Goal: Information Seeking & Learning: Learn about a topic

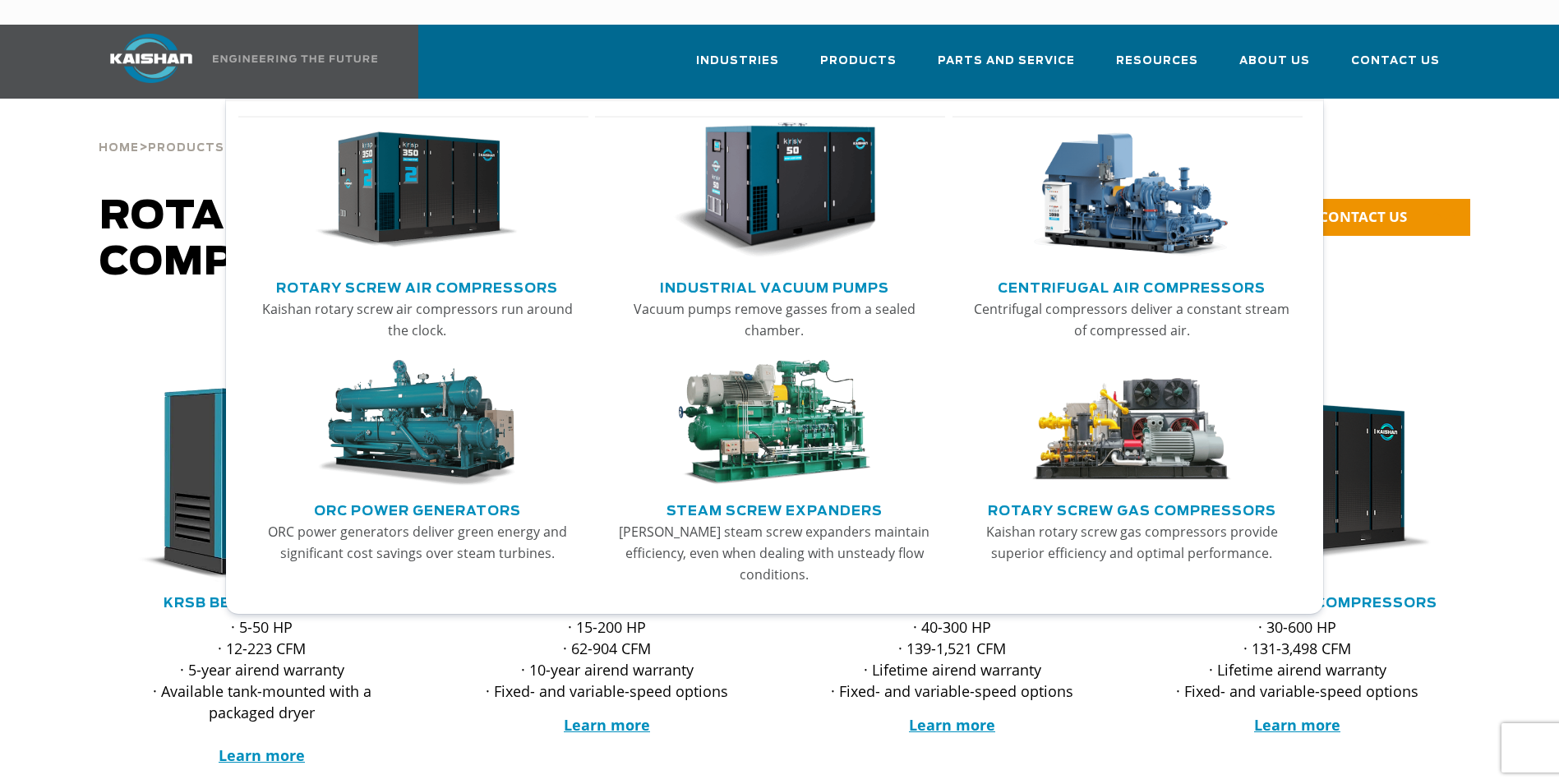
click at [466, 497] on link "ORC Power Generators" at bounding box center [417, 509] width 207 height 25
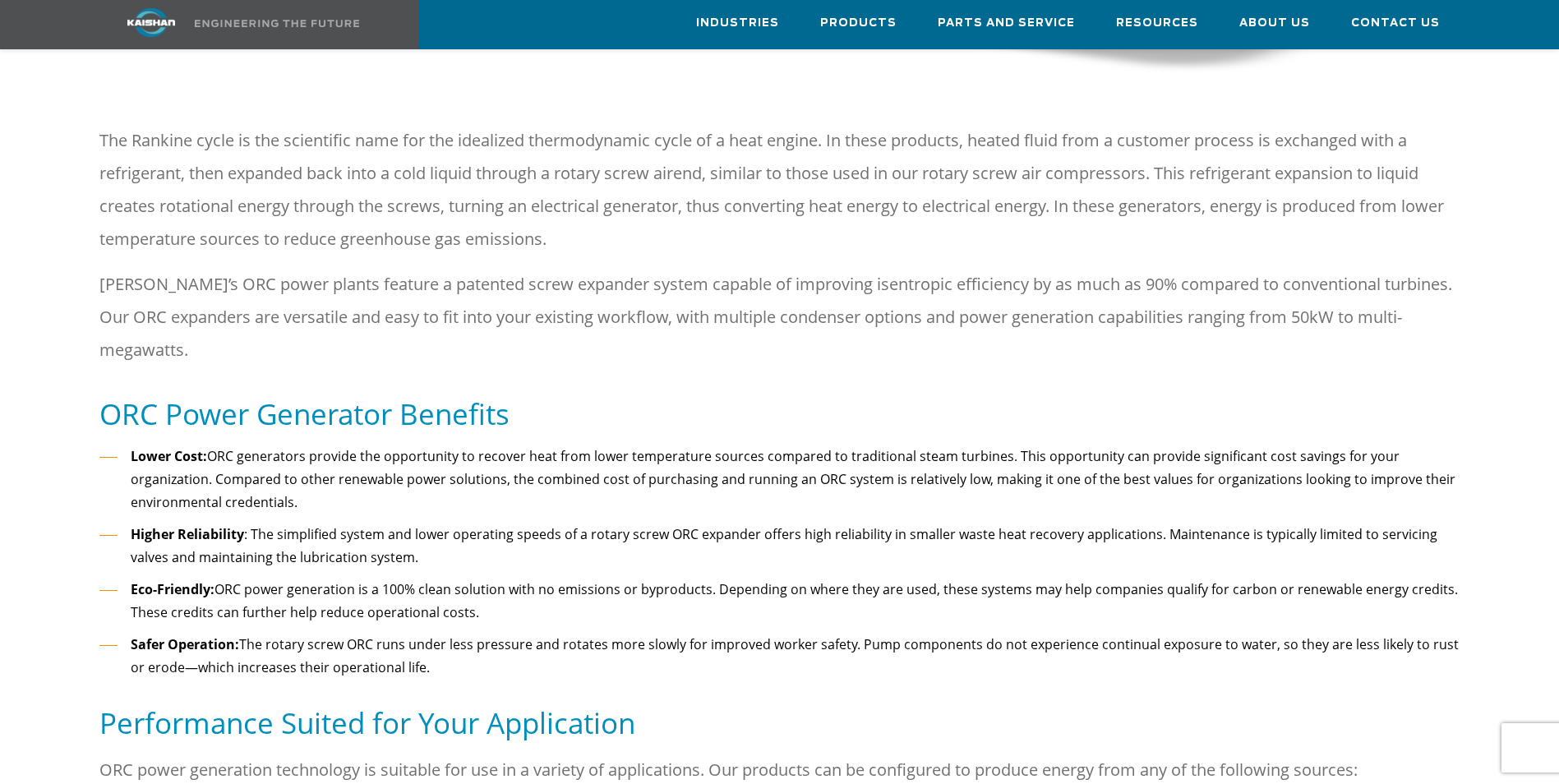
scroll to position [740, 0]
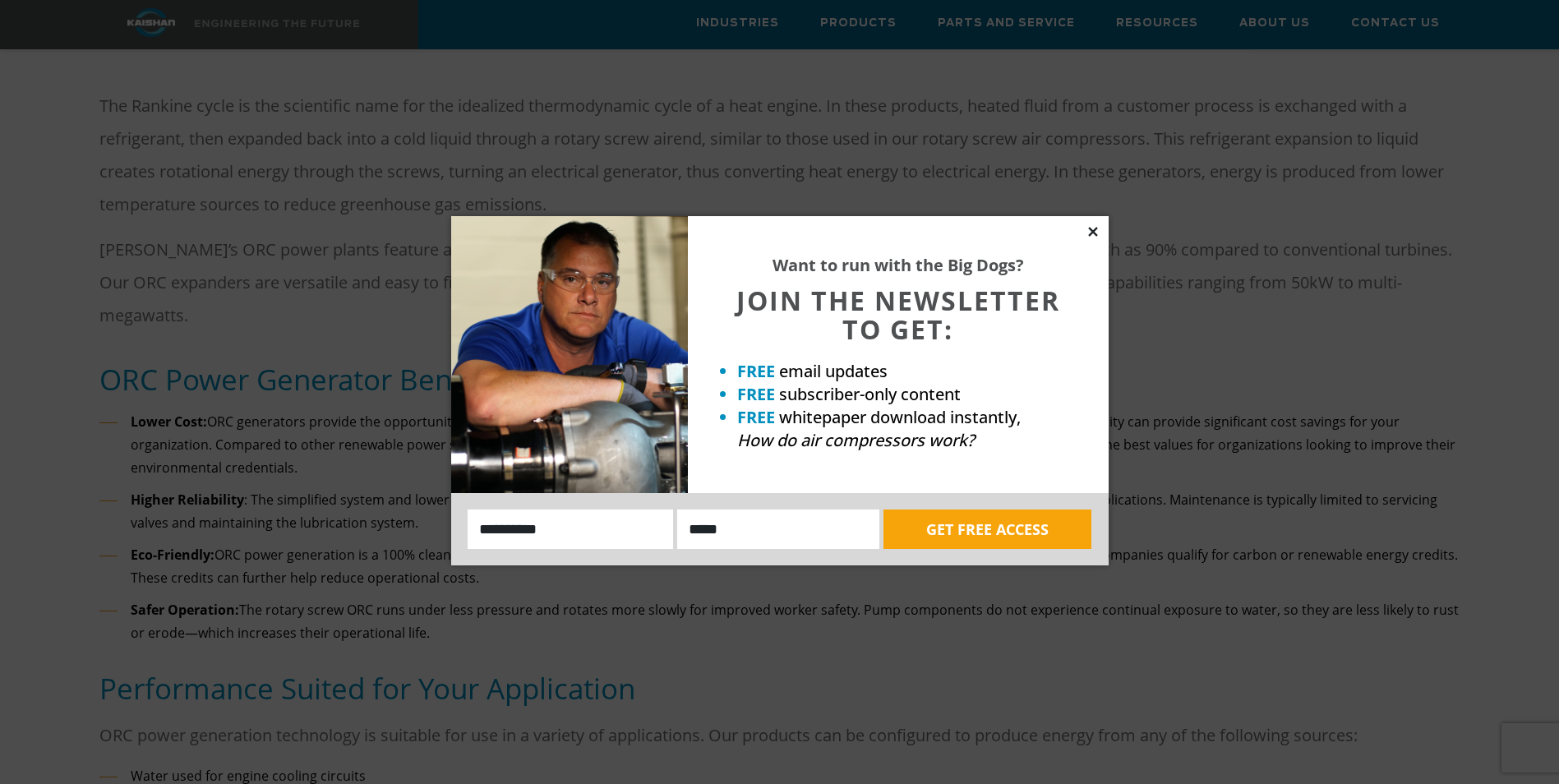
click at [1095, 235] on icon at bounding box center [1093, 231] width 15 height 15
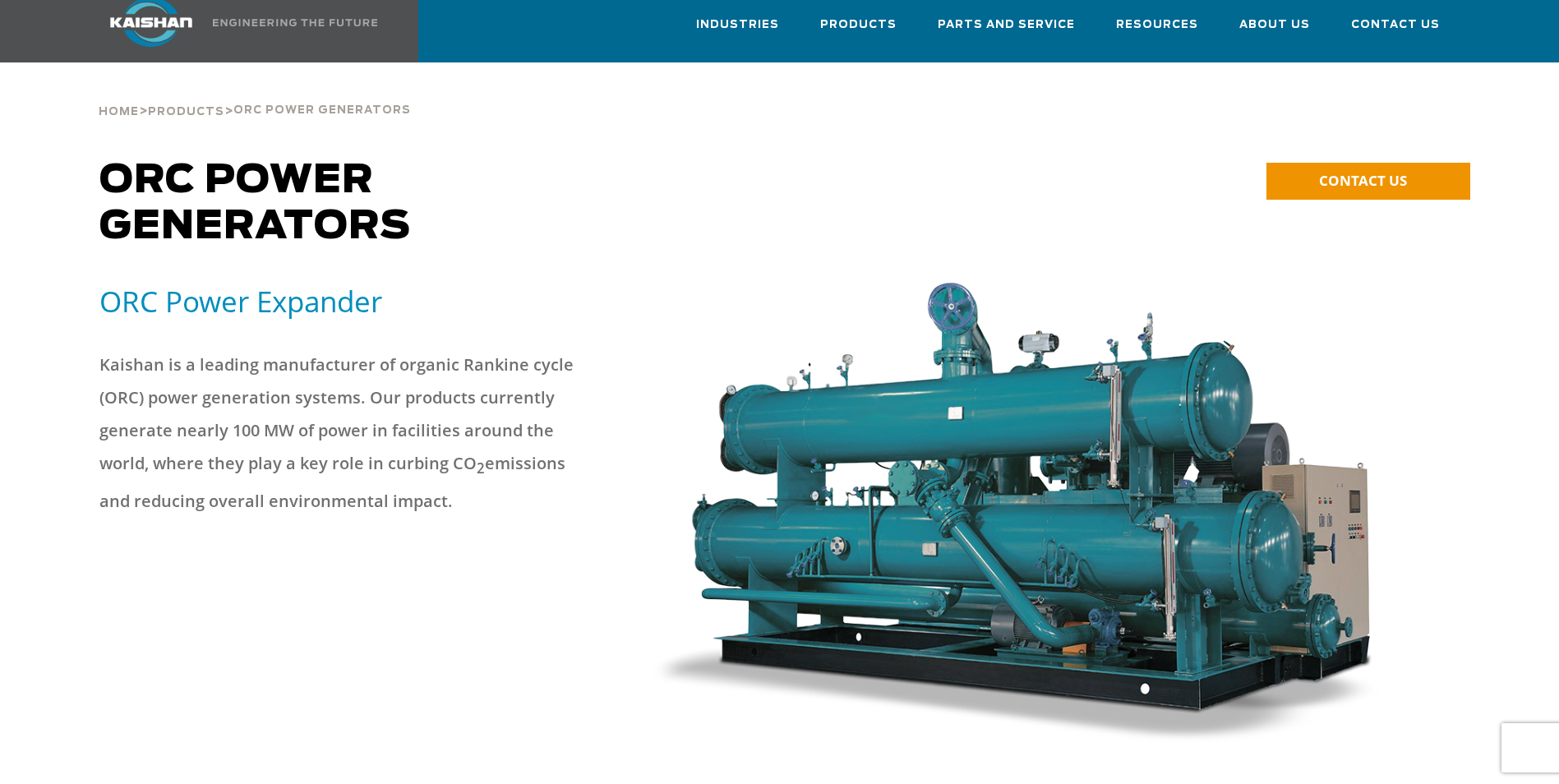
scroll to position [0, 0]
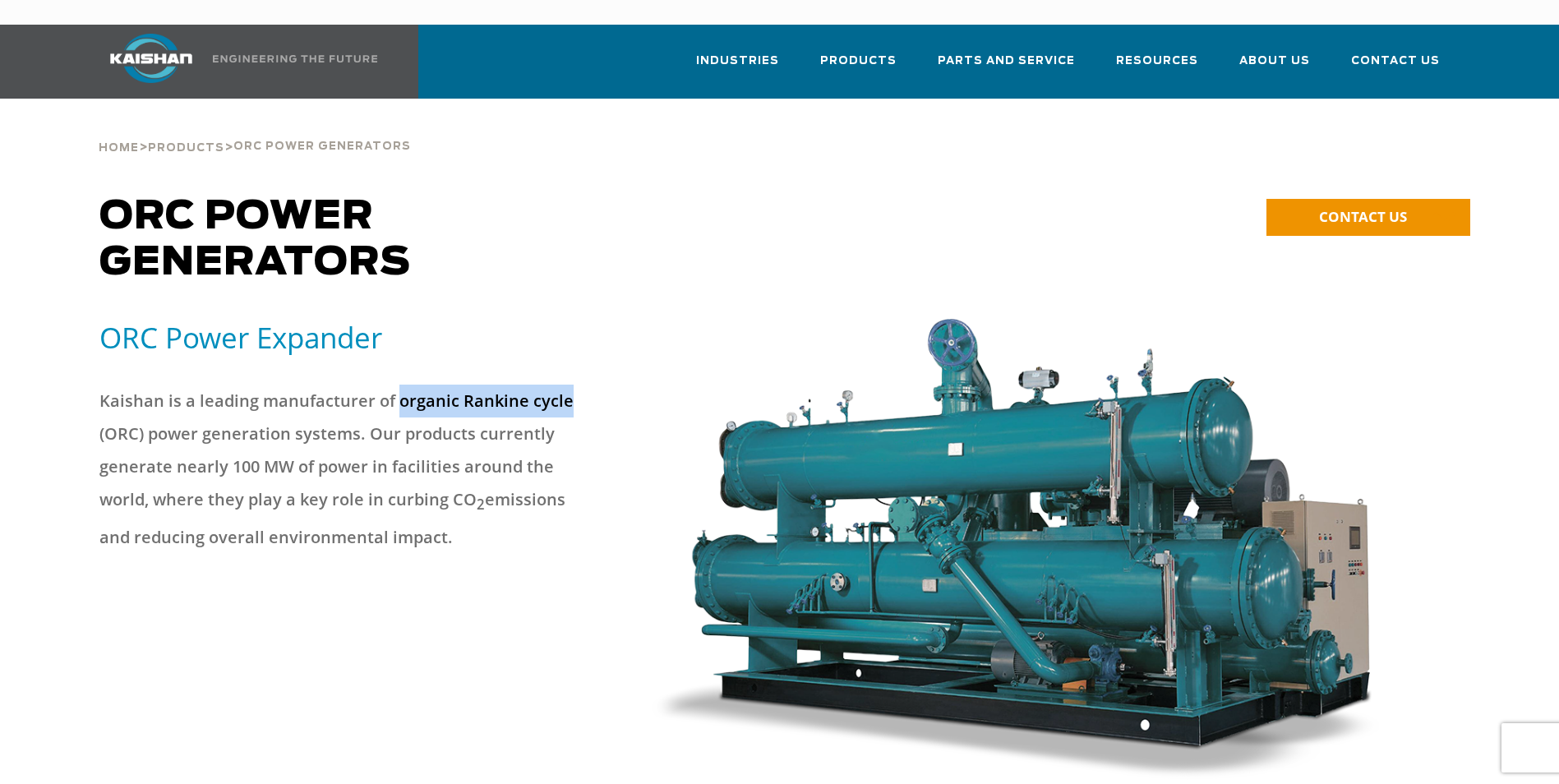
drag, startPoint x: 395, startPoint y: 377, endPoint x: 575, endPoint y: 386, distance: 180.2
click at [575, 386] on p "Kaishan is a leading manufacturer of organic Rankine cycle (ORC) power generati…" at bounding box center [338, 469] width 477 height 170
drag, startPoint x: 575, startPoint y: 386, endPoint x: 511, endPoint y: 371, distance: 65.7
copy p "organic Rankine cycle"
